Goal: Task Accomplishment & Management: Use online tool/utility

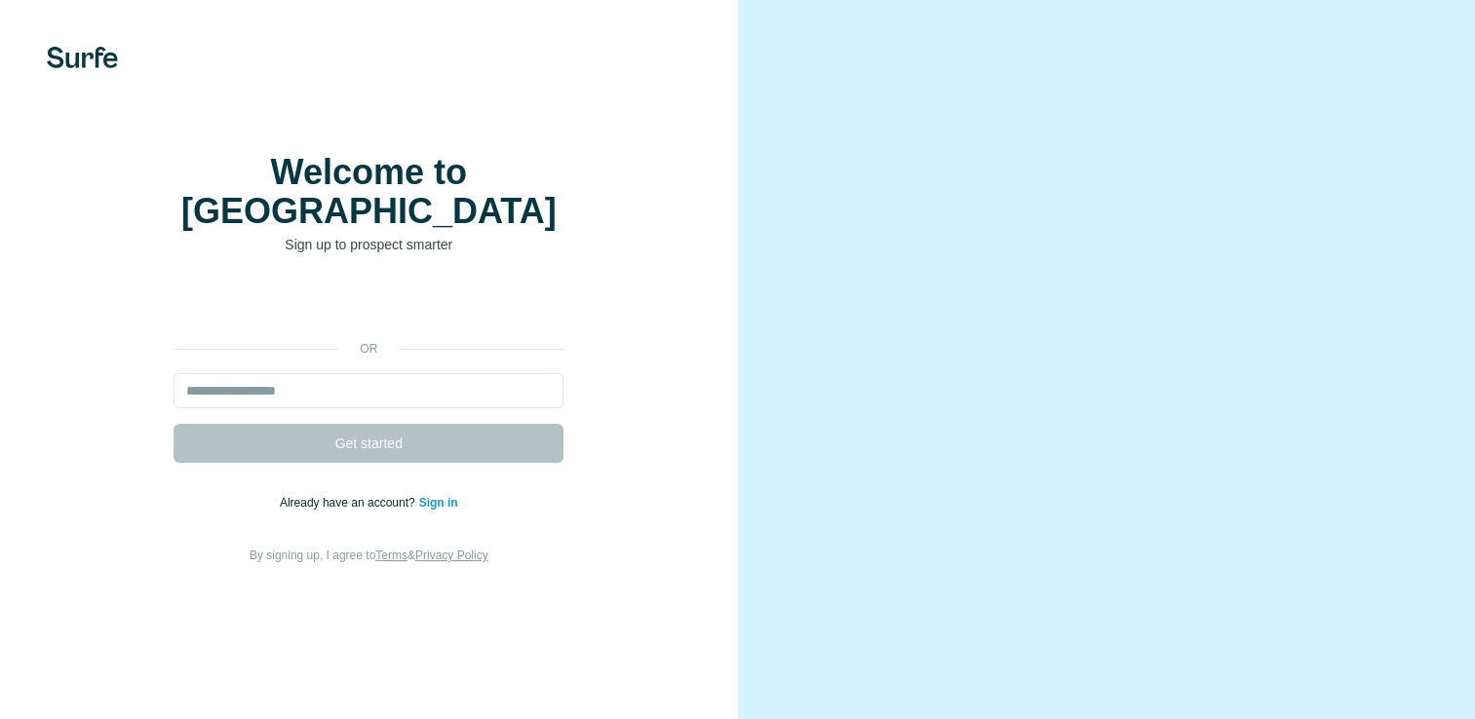
click at [589, 118] on div "Welcome to Surfe Sign up to prospect smarter or Get started Already have an acc…" at bounding box center [369, 359] width 738 height 719
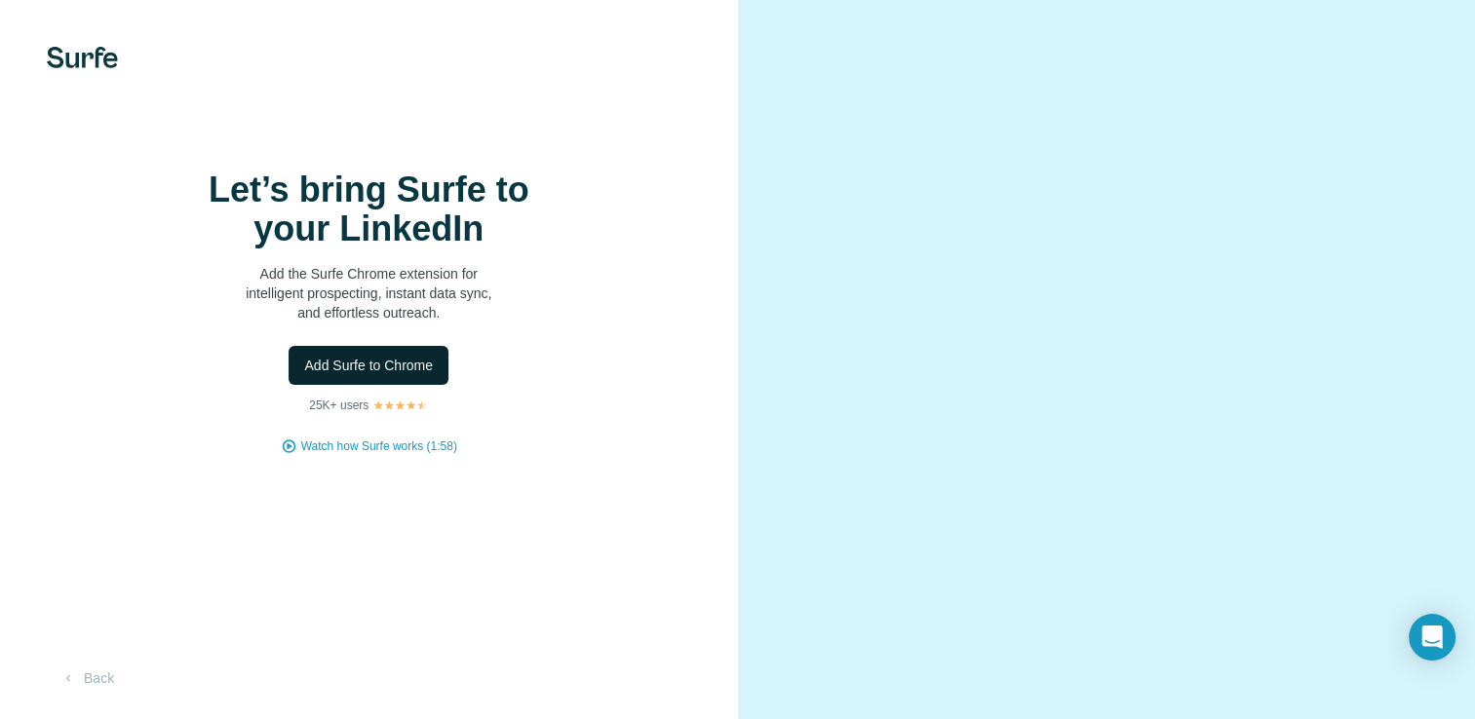
click at [382, 385] on button "Add Surfe to Chrome" at bounding box center [368, 365] width 160 height 39
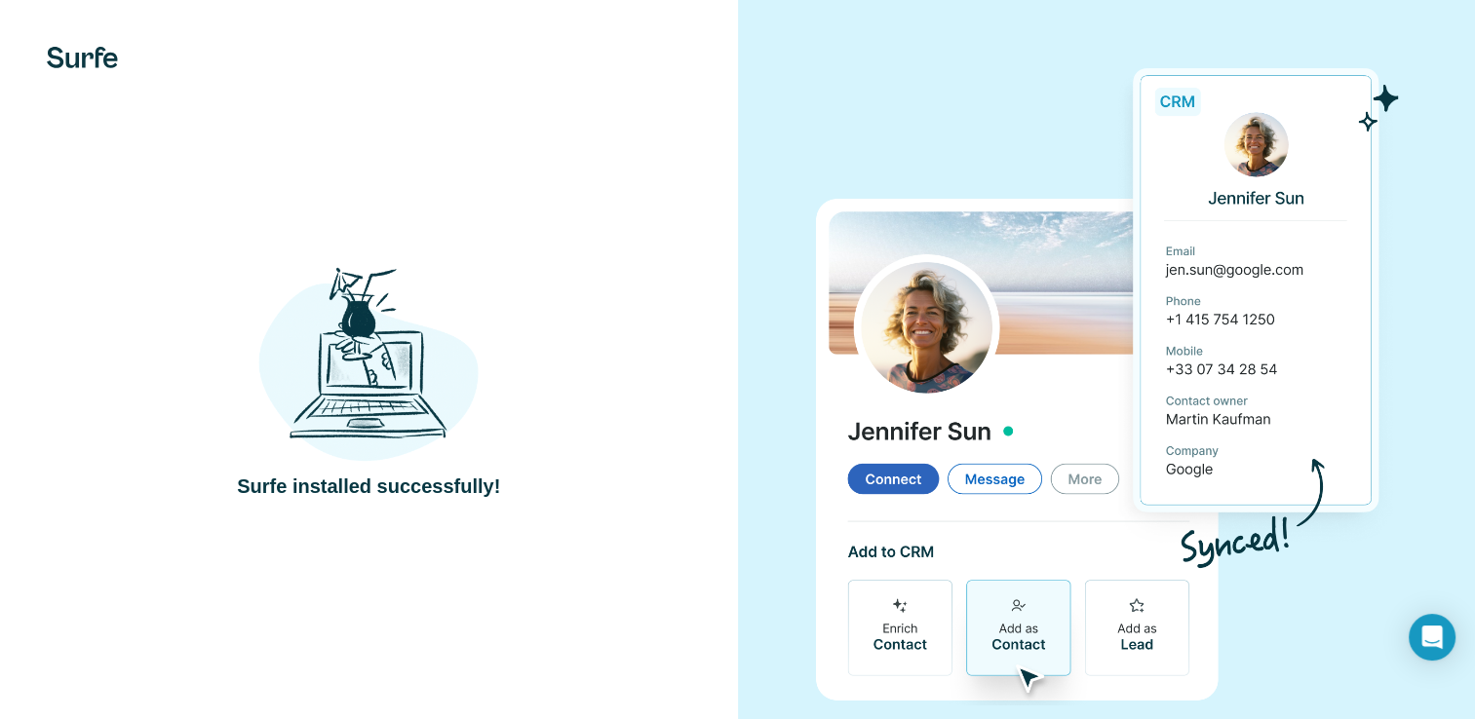
click at [827, 230] on img at bounding box center [1106, 380] width 583 height 651
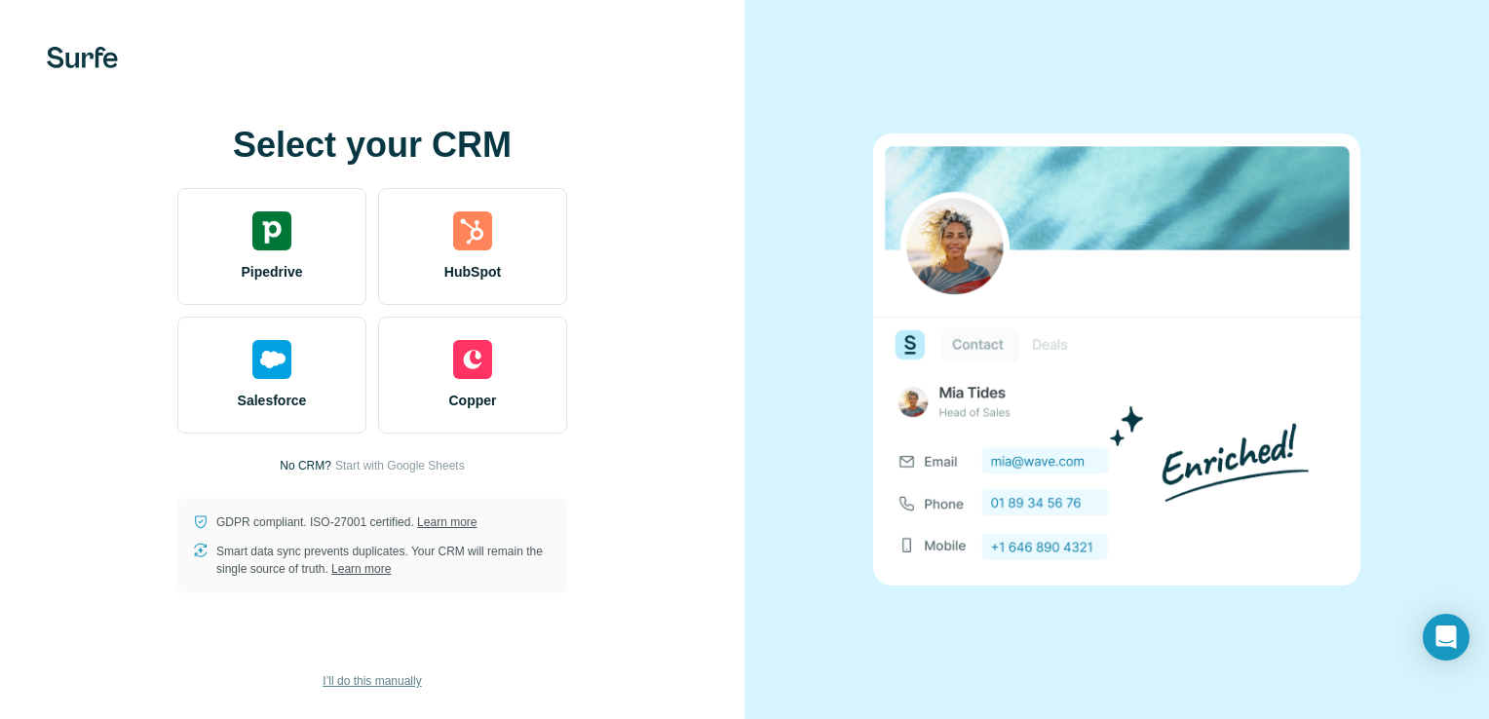
click at [362, 673] on span "I’ll do this manually" at bounding box center [372, 682] width 98 height 18
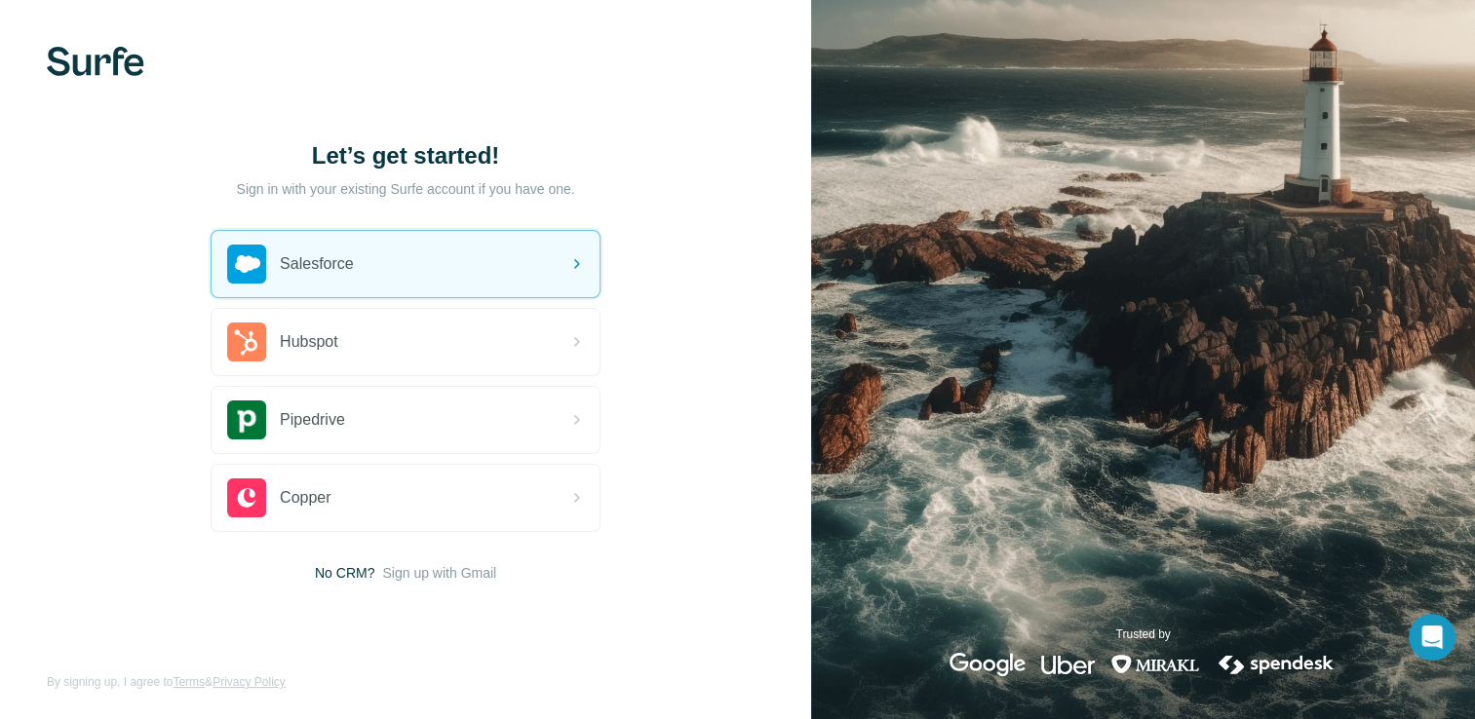
click at [122, 77] on div "Let’s get started! Sign in with your existing Surfe account if you have one. Sa…" at bounding box center [405, 361] width 811 height 723
